Goal: Task Accomplishment & Management: Manage account settings

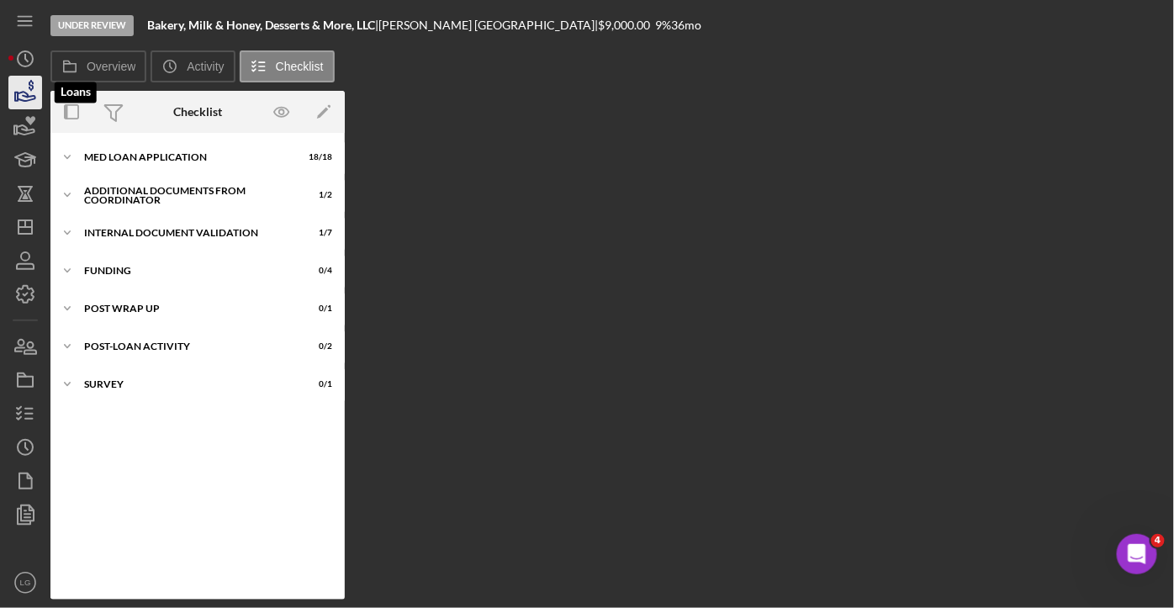
click at [18, 91] on icon "button" at bounding box center [25, 92] width 42 height 42
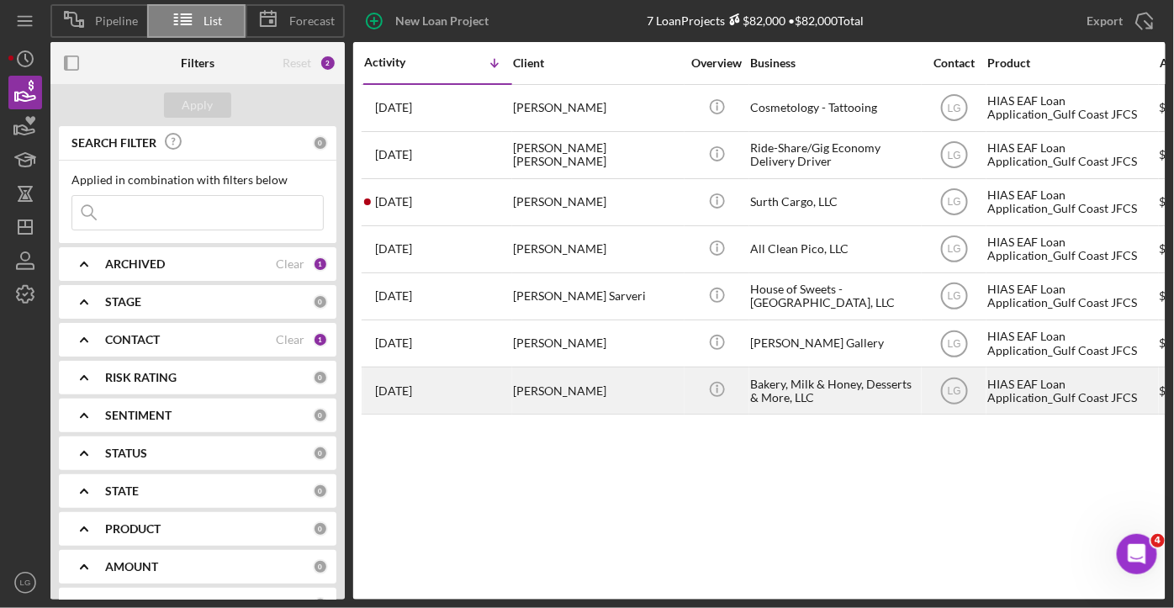
click at [578, 399] on div "[PERSON_NAME]" at bounding box center [597, 390] width 168 height 45
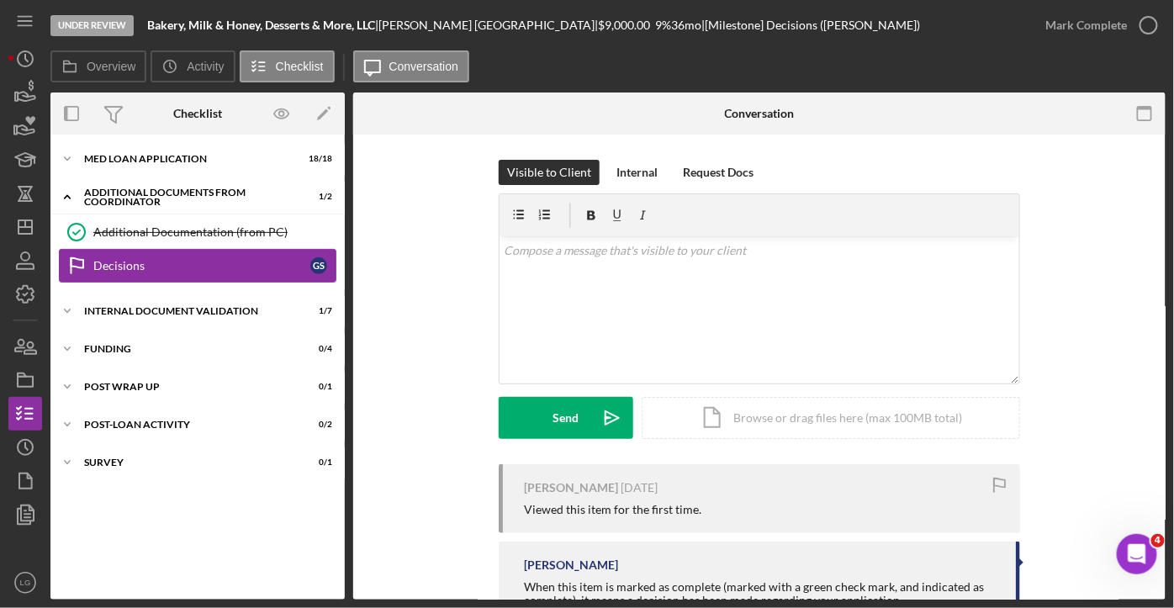
click at [230, 261] on div "Decisions" at bounding box center [201, 265] width 217 height 13
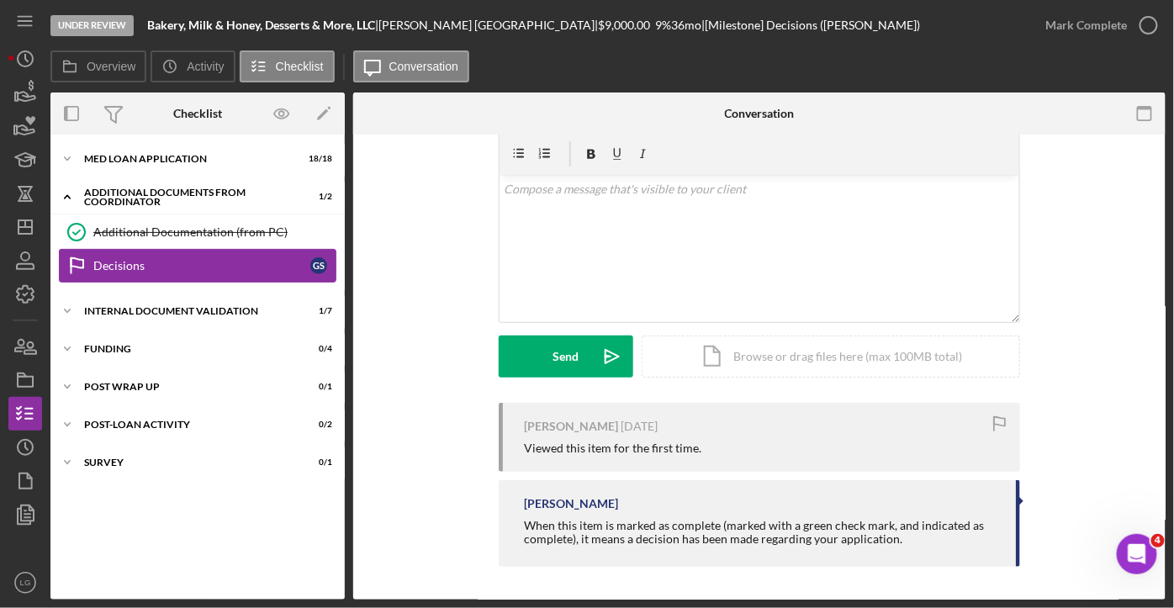
click at [100, 261] on div "Decisions" at bounding box center [201, 265] width 217 height 13
click at [204, 225] on div "Additional Documentation (from PC)" at bounding box center [214, 231] width 242 height 13
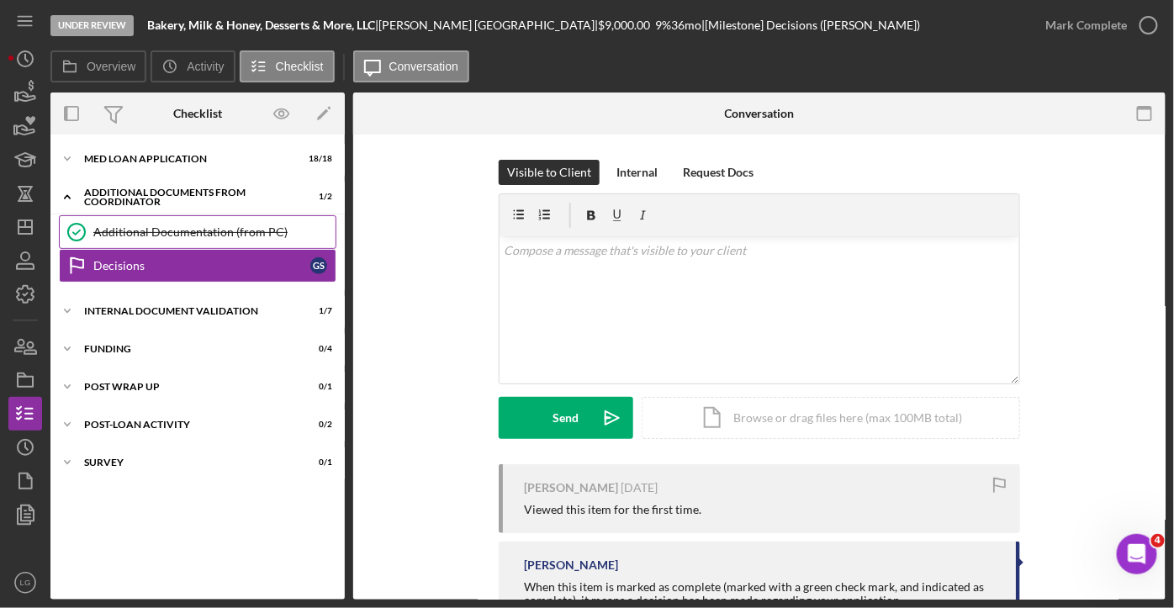
click at [204, 225] on div "Additional Documentation (from PC)" at bounding box center [214, 231] width 242 height 13
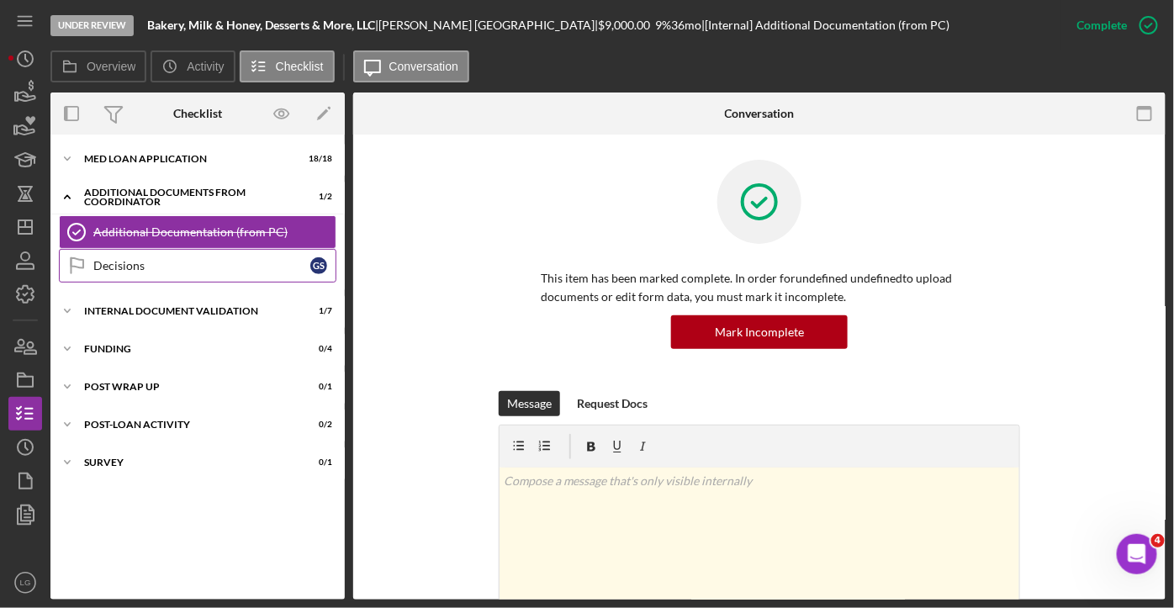
click at [133, 263] on div "Decisions" at bounding box center [201, 265] width 217 height 13
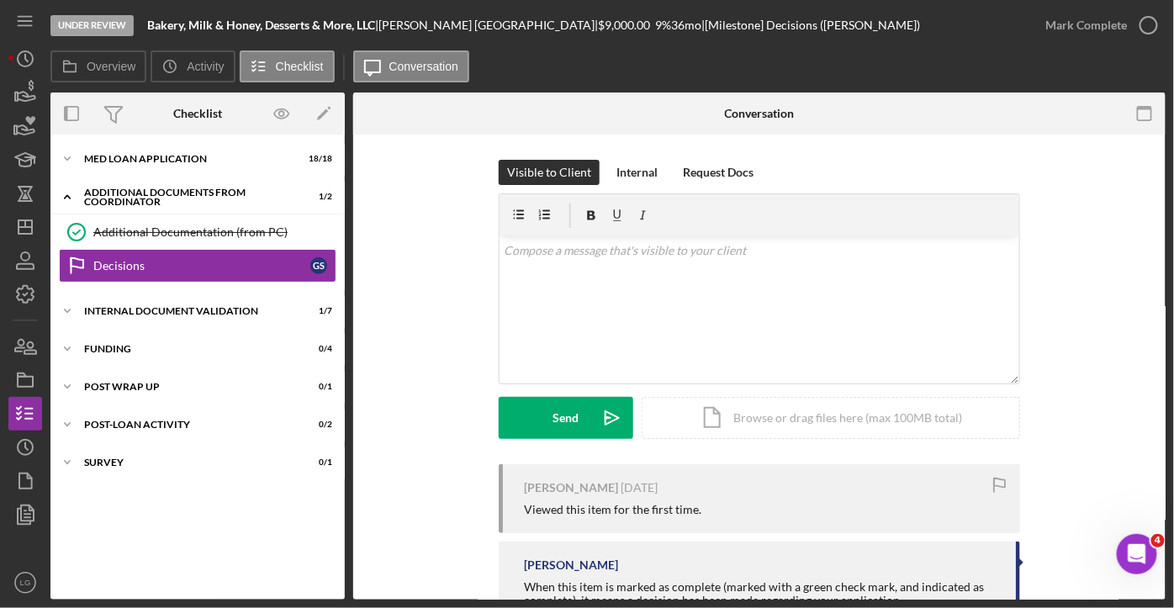
click at [1059, 175] on div "Visible to Client Internal Request Docs v Color teal Color pink Remove color Ad…" at bounding box center [759, 312] width 762 height 304
click at [77, 266] on icon at bounding box center [77, 263] width 12 height 10
click at [1013, 189] on div "Visible to Client Internal Request Docs v Color teal Color pink Remove color Ad…" at bounding box center [759, 312] width 521 height 304
